Goal: Complete application form

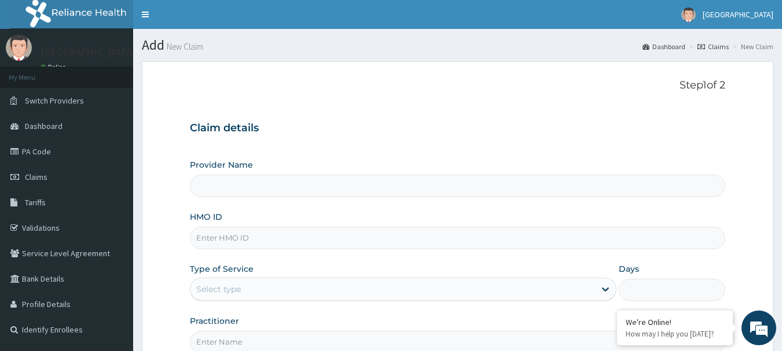
click at [43, 154] on link "PA Code" at bounding box center [66, 151] width 133 height 25
type input "[GEOGRAPHIC_DATA](Signature)"
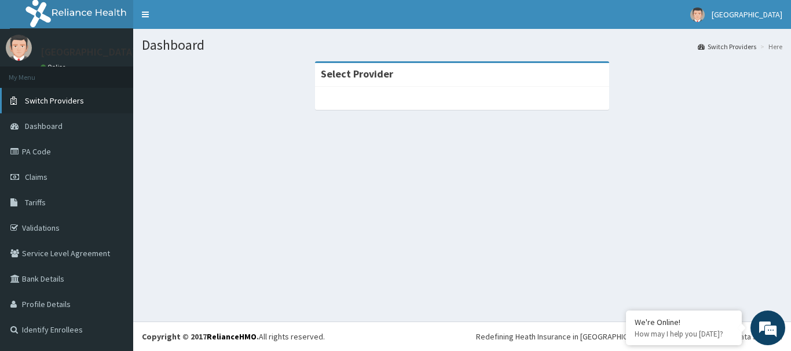
click at [53, 100] on span "Switch Providers" at bounding box center [54, 101] width 59 height 10
